Goal: Communication & Community: Participate in discussion

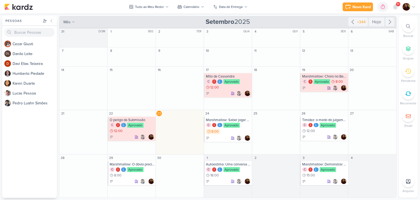
click at [396, 5] on div "9+" at bounding box center [398, 4] width 4 height 4
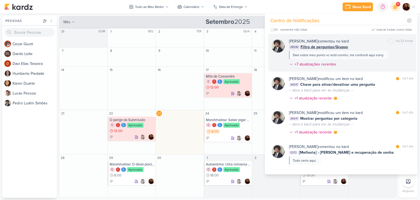
click at [374, 43] on div "[PERSON_NAME] comentou no kard marcar como não lida há 22 horas" at bounding box center [351, 41] width 124 height 6
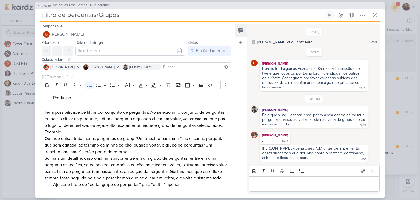
scroll to position [185, 0]
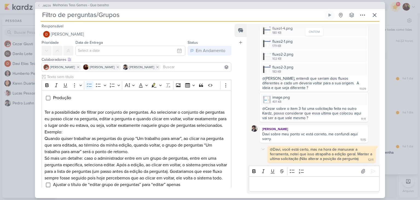
click at [319, 151] on div "@Davi, você está certo, mas na hora de manusear a ferramenta, notei que isso at…" at bounding box center [321, 154] width 103 height 14
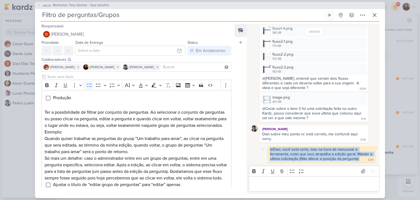
click at [319, 151] on div "@Davi, você está certo, mas na hora de manusear a ferramenta, notei que isso at…" at bounding box center [321, 154] width 103 height 14
click at [313, 150] on div "@Davi, você está certo, mas na hora de manusear a ferramenta, notei que isso at…" at bounding box center [321, 154] width 103 height 14
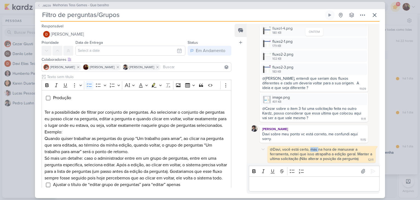
click at [313, 150] on div "@Davi, você está certo, mas na hora de manusear a ferramenta, notei que isso at…" at bounding box center [321, 154] width 103 height 14
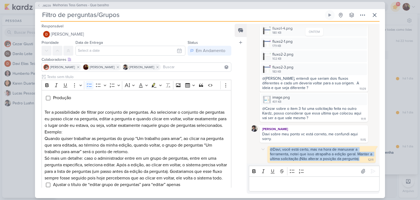
click at [313, 150] on div "@Davi, você está certo, mas na hora de manusear a ferramenta, notei que isso at…" at bounding box center [321, 154] width 103 height 14
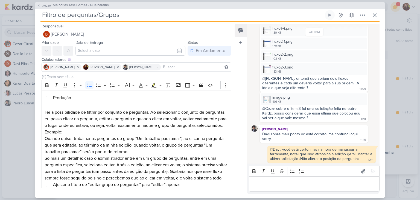
click at [293, 184] on p "Editor editing area: main" at bounding box center [313, 183] width 125 height 7
click at [322, 182] on p "Editor editing area: main" at bounding box center [313, 183] width 125 height 7
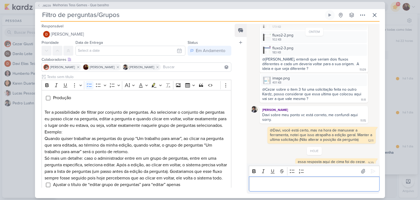
scroll to position [207, 0]
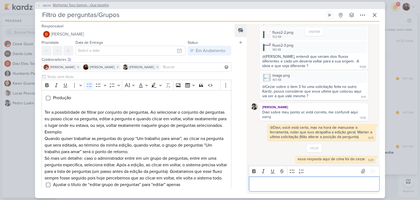
click at [78, 6] on span "Melhorias Tess Games - Que baralho" at bounding box center [81, 5] width 56 height 5
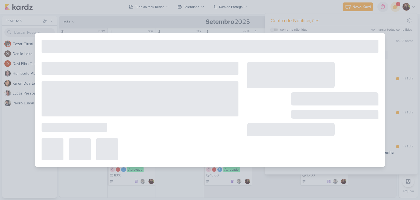
type input "Melhorias Tess Games - Que baralho"
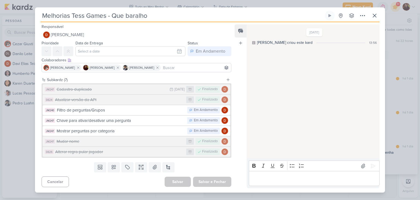
click at [118, 111] on div "Filtro de perguntas/Grupos" at bounding box center [121, 110] width 128 height 6
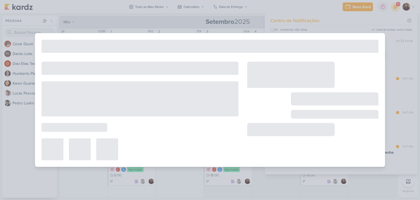
type input "Filtro de perguntas/Grupos"
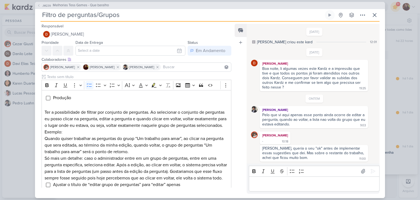
scroll to position [207, 0]
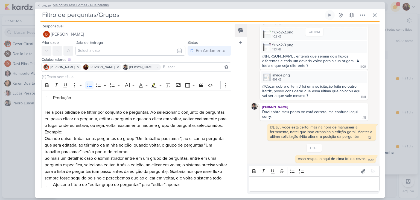
click at [58, 5] on span "Melhorias Tess Games - Que baralho" at bounding box center [81, 5] width 56 height 5
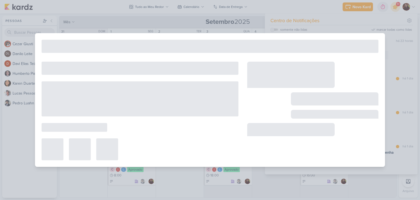
type input "Melhorias Tess Games - Que baralho"
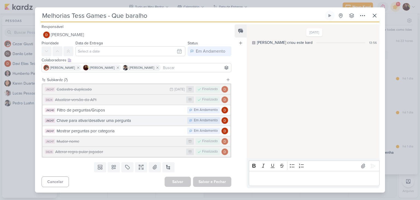
click at [78, 122] on div "Chave para ativar/desativar uma pergunta" at bounding box center [121, 120] width 128 height 6
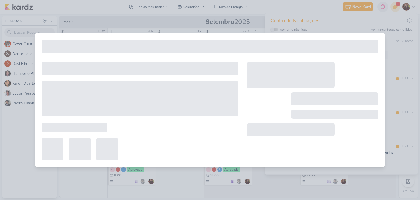
type input "Chave para ativar/desativar uma pergunta"
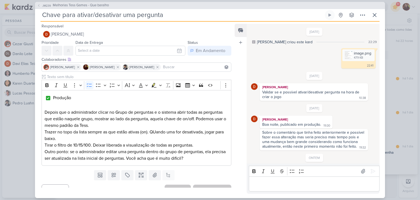
scroll to position [33, 0]
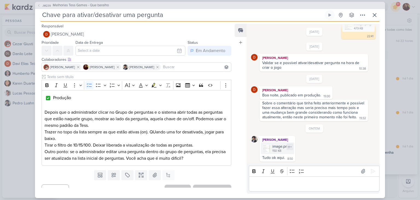
click at [274, 144] on div "image.png" at bounding box center [280, 146] width 17 height 6
click at [73, 4] on span "Melhorias Tess Games - Que baralho" at bounding box center [81, 5] width 56 height 5
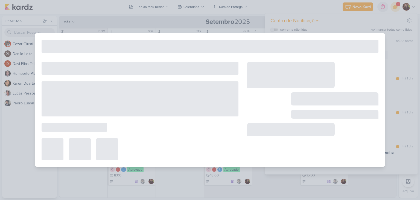
type input "Melhorias Tess Games - Que baralho"
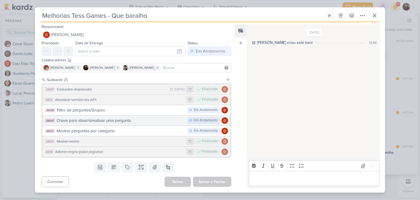
click at [128, 121] on div "Chave para ativar/desativar uma pergunta" at bounding box center [121, 120] width 128 height 6
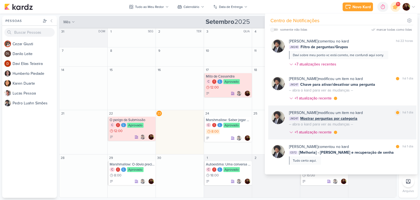
click at [383, 125] on div "[PERSON_NAME] modificou um item no kard marcar como lida há 1 dia JM247 Mostrar…" at bounding box center [351, 123] width 124 height 27
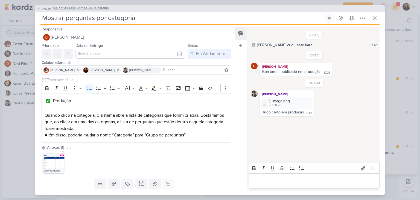
click at [54, 7] on span "Melhorias Tess Games - Que baralho" at bounding box center [81, 8] width 56 height 5
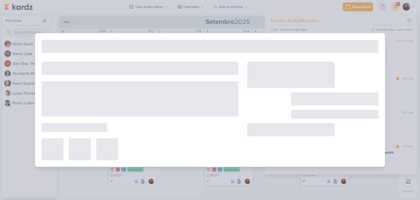
type input "Melhorias Tess Games - Que baralho"
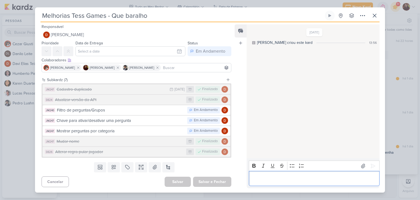
click at [288, 179] on p "Editor editing area: main" at bounding box center [313, 178] width 125 height 7
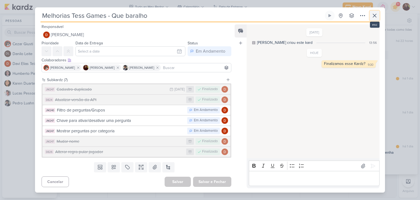
click at [377, 14] on icon at bounding box center [374, 15] width 7 height 7
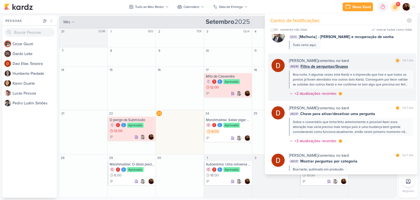
scroll to position [116, 0]
click at [349, 89] on div "[PERSON_NAME] comentou no kard marcar como lida há 1 dia JM240 Filtro de pergun…" at bounding box center [351, 77] width 124 height 41
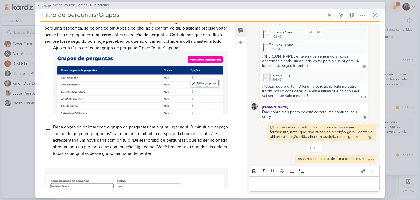
scroll to position [207, 0]
click at [380, 13] on div "JM239 Melhorias Tess Games - Que baralho Filtro de perguntas/Grupos Criado por …" at bounding box center [210, 100] width 350 height 196
click at [375, 14] on icon at bounding box center [374, 14] width 3 height 3
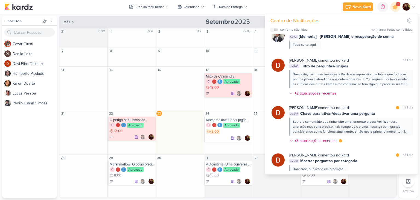
click at [391, 30] on div "marcar todas como lidas" at bounding box center [394, 29] width 36 height 5
click at [284, 10] on div "Novo Kard Ctrl + k 0h0m Sessão desligada... Hoje 0h0m Semana 0h0m Mês 0h0m" at bounding box center [209, 7] width 411 height 14
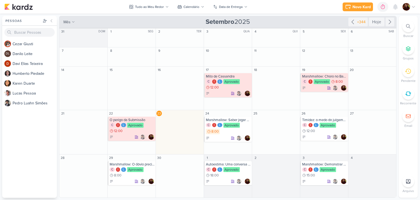
click at [284, 10] on div "Novo Kard Ctrl + k 0h0m Sessão desligada... Hoje 0h0m Semana 0h0m Mês 0h0m" at bounding box center [209, 7] width 411 height 14
